Goal: Information Seeking & Learning: Learn about a topic

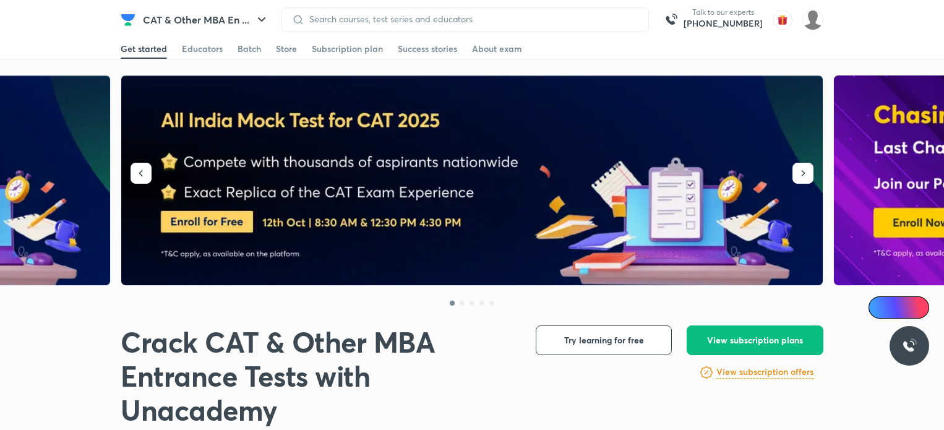
scroll to position [310, 0]
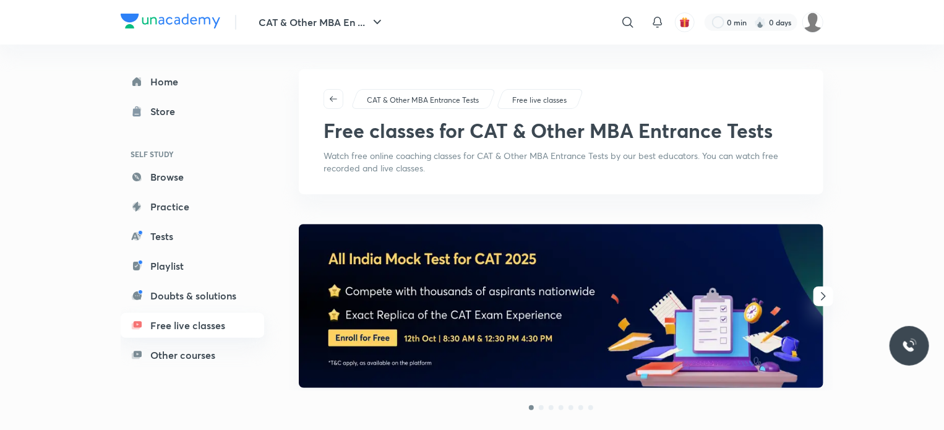
click at [218, 322] on link "Free live classes" at bounding box center [192, 325] width 143 height 25
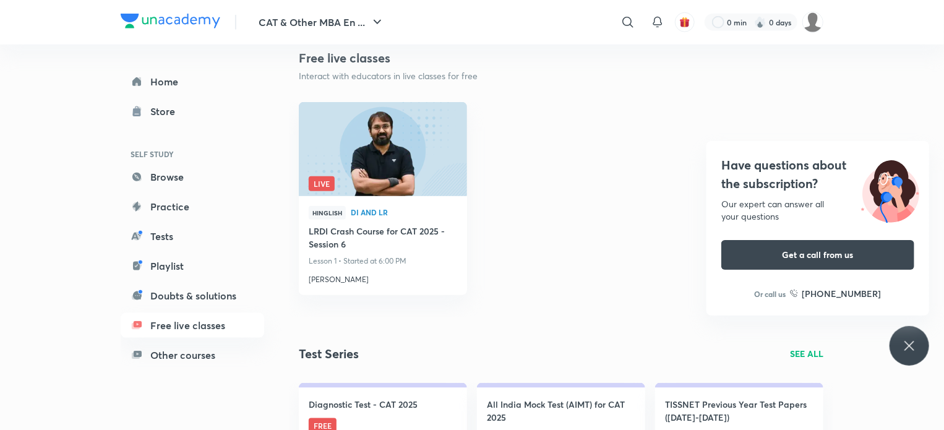
scroll to position [646, 0]
click at [433, 150] on img at bounding box center [382, 149] width 171 height 96
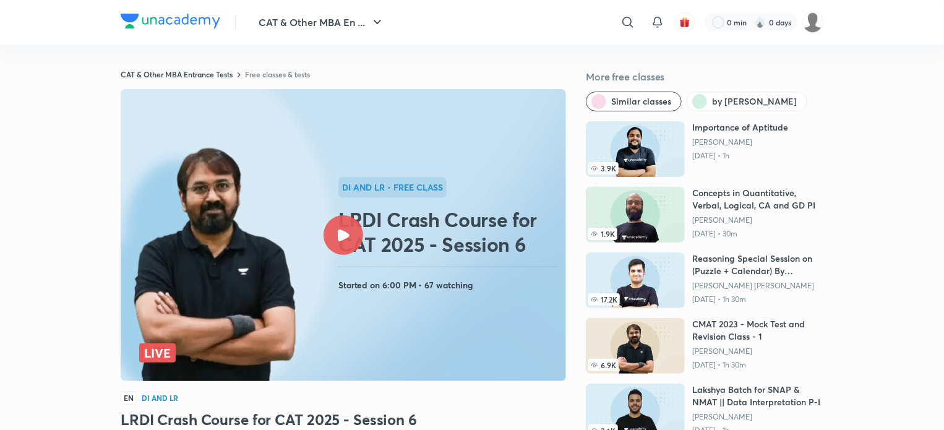
click at [357, 249] on h2 "LRDI Crash Course for CAT 2025 - Session 6" at bounding box center [449, 231] width 223 height 49
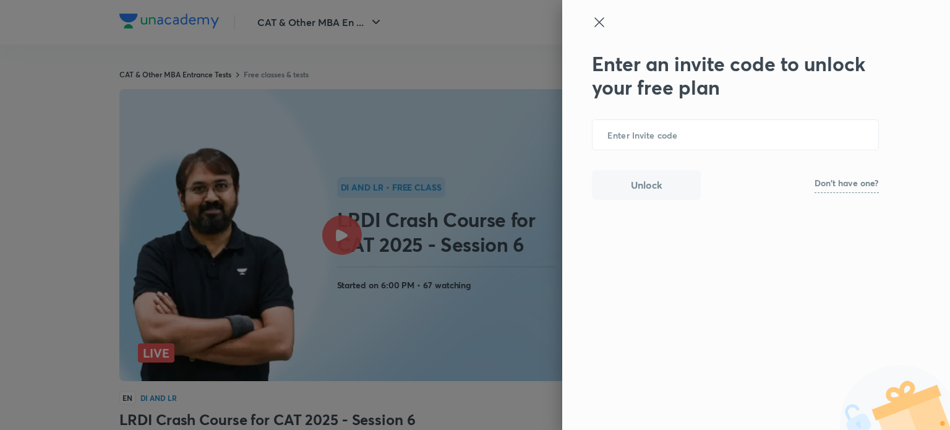
click at [863, 187] on p "Don't have one?" at bounding box center [846, 183] width 64 height 9
click at [761, 130] on input "text" at bounding box center [735, 135] width 286 height 30
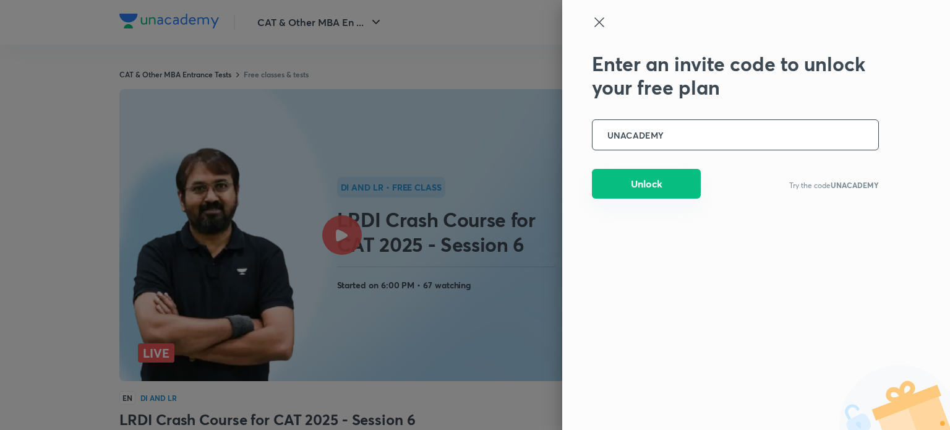
type input "UNACADEMY"
click at [679, 180] on button "Unlock" at bounding box center [646, 184] width 109 height 30
